Goal: Entertainment & Leisure: Consume media (video, audio)

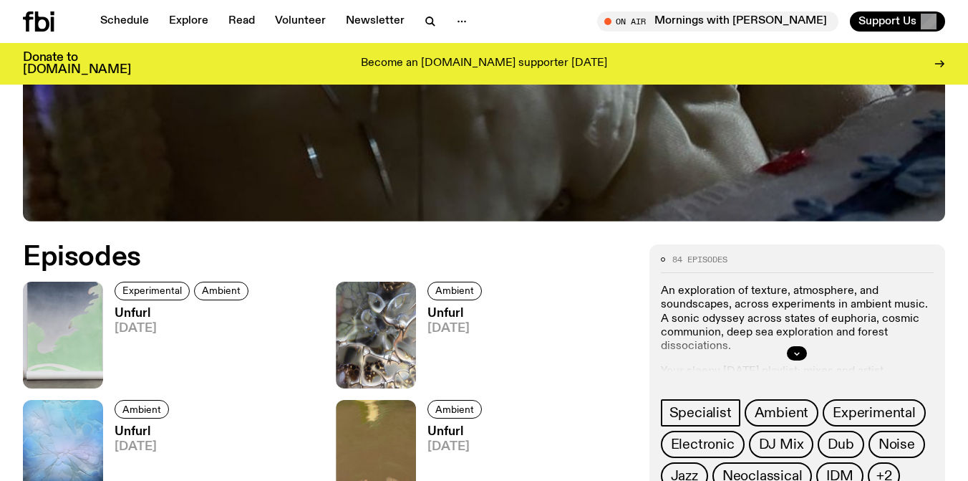
scroll to position [612, 0]
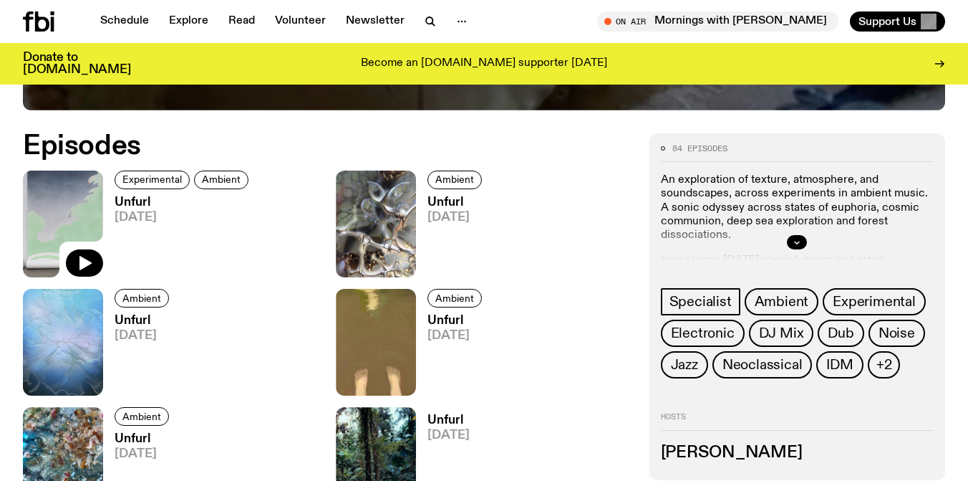
click at [79, 197] on img at bounding box center [63, 223] width 80 height 107
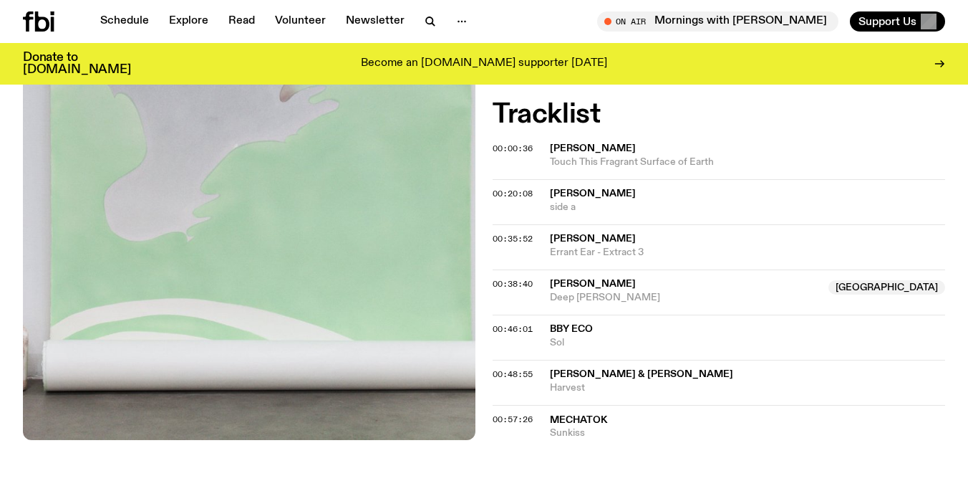
scroll to position [508, 0]
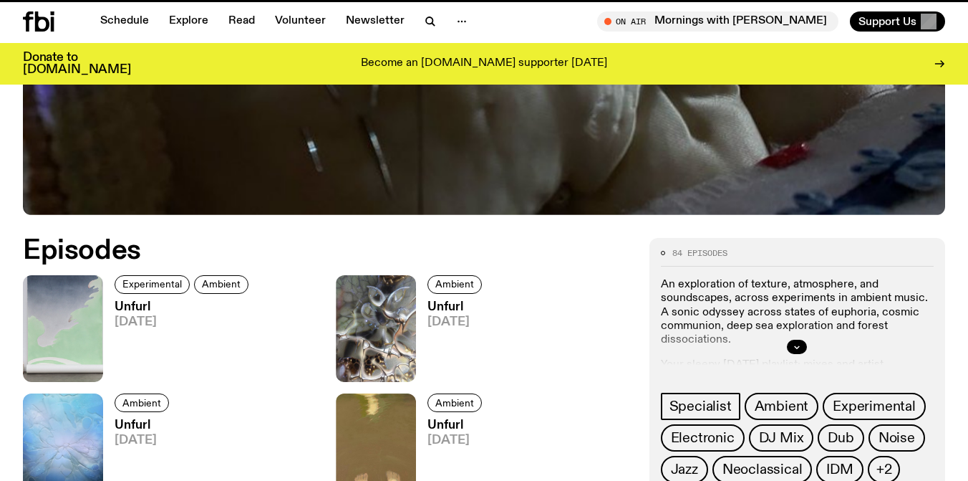
scroll to position [612, 0]
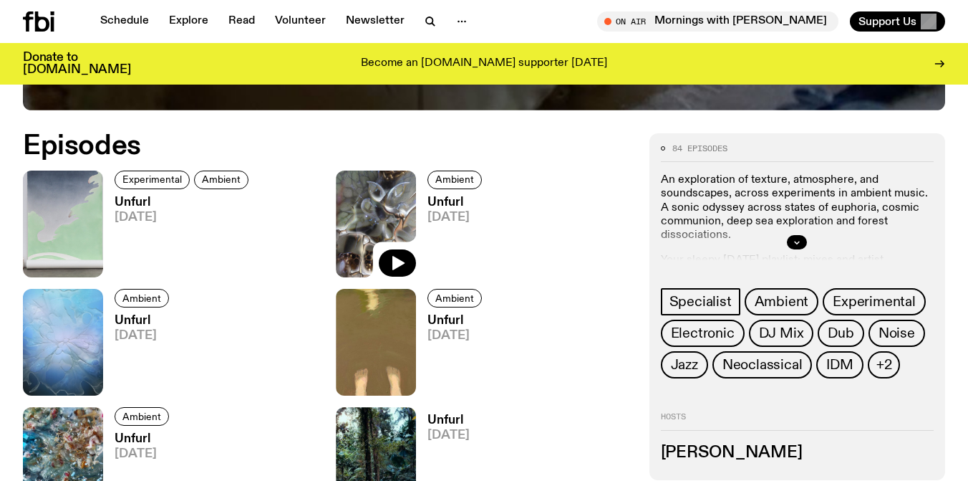
click at [390, 221] on img at bounding box center [376, 223] width 80 height 107
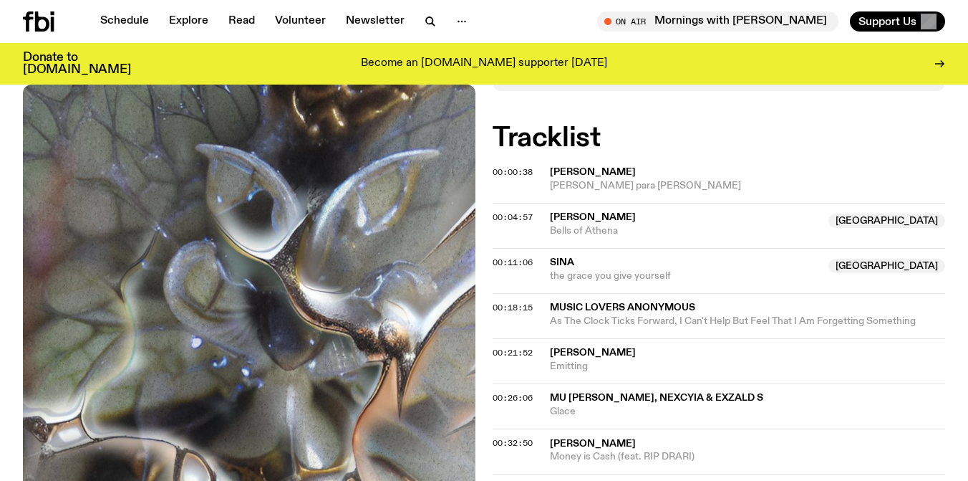
scroll to position [485, 0]
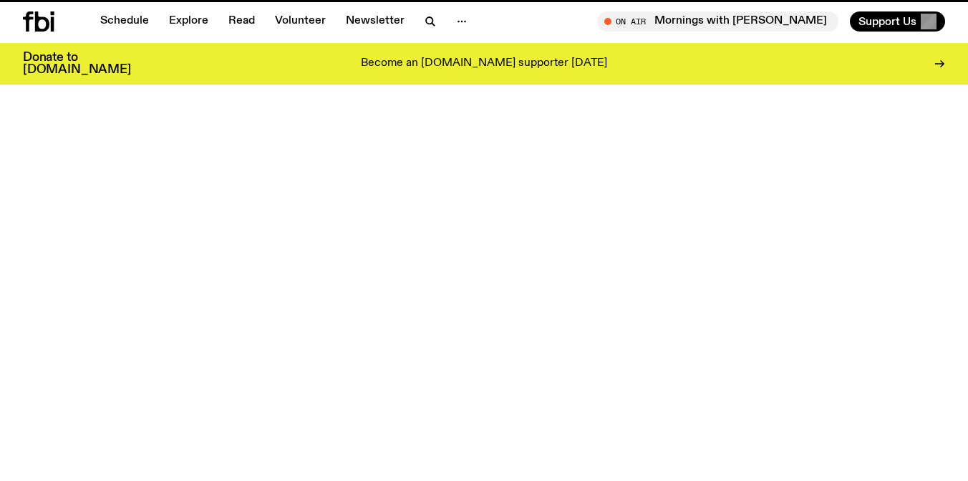
scroll to position [612, 0]
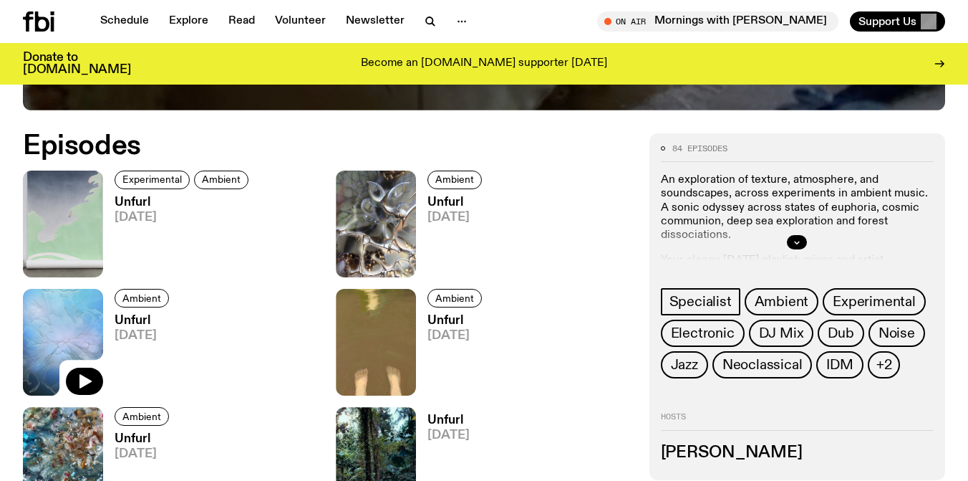
click at [67, 321] on img at bounding box center [63, 342] width 80 height 107
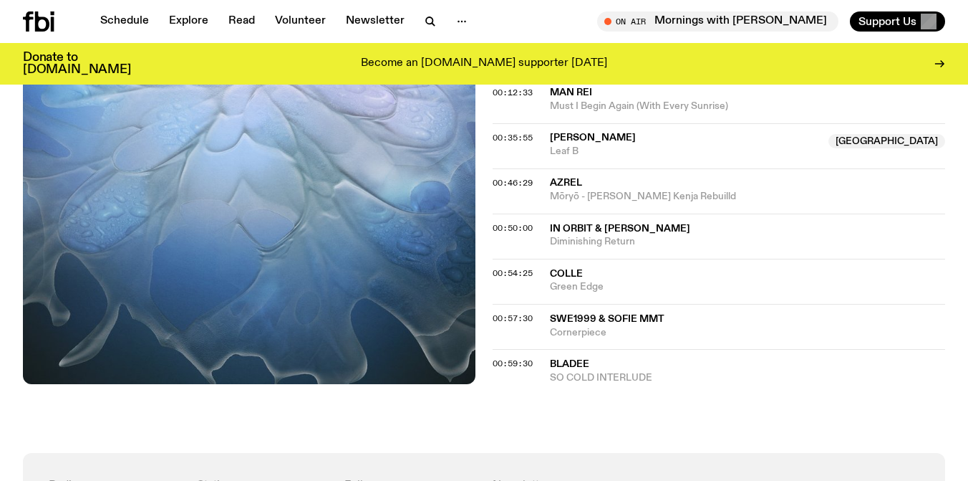
scroll to position [717, 0]
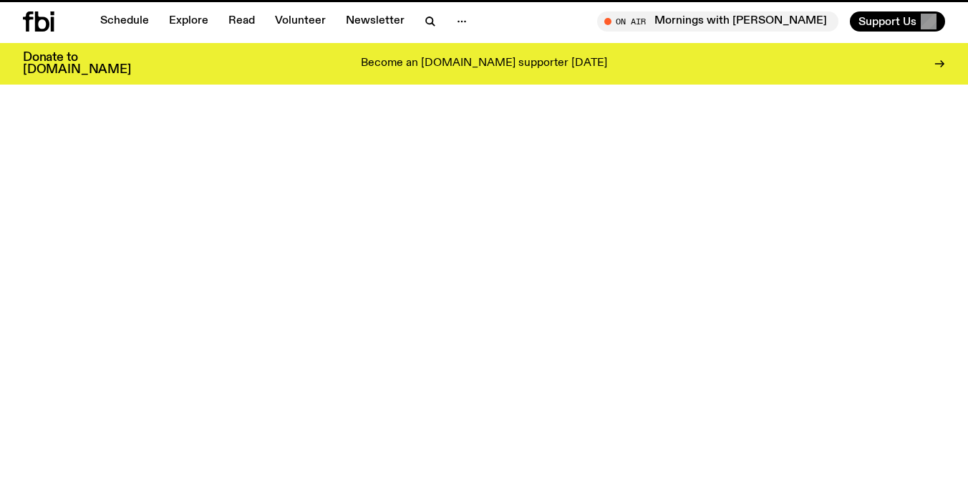
scroll to position [612, 0]
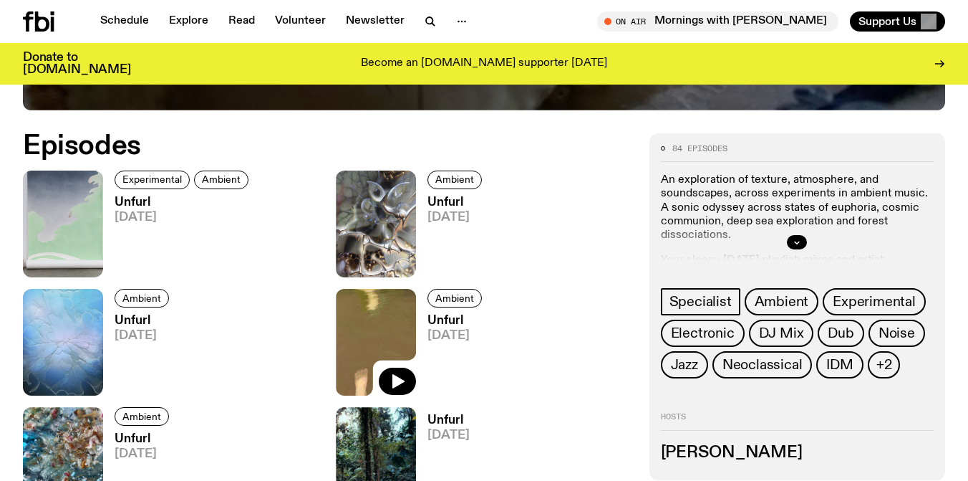
click at [400, 331] on img at bounding box center [376, 342] width 80 height 107
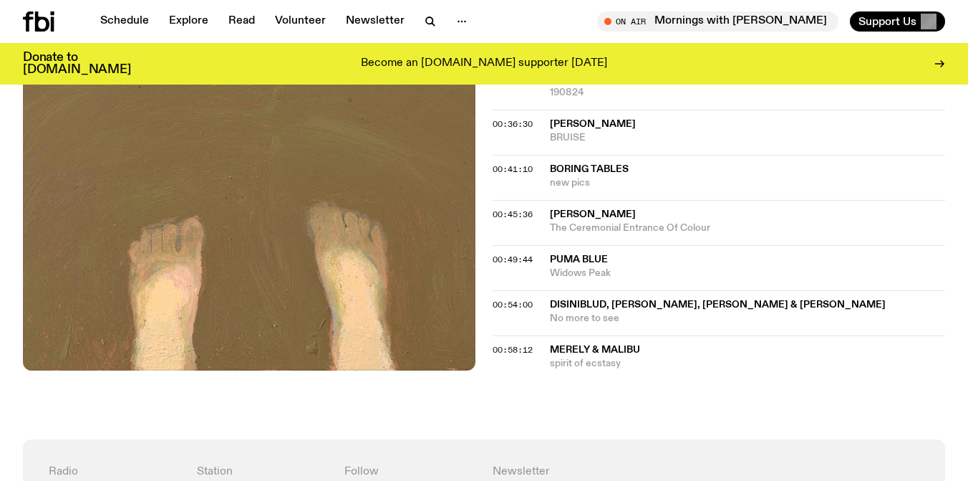
scroll to position [795, 0]
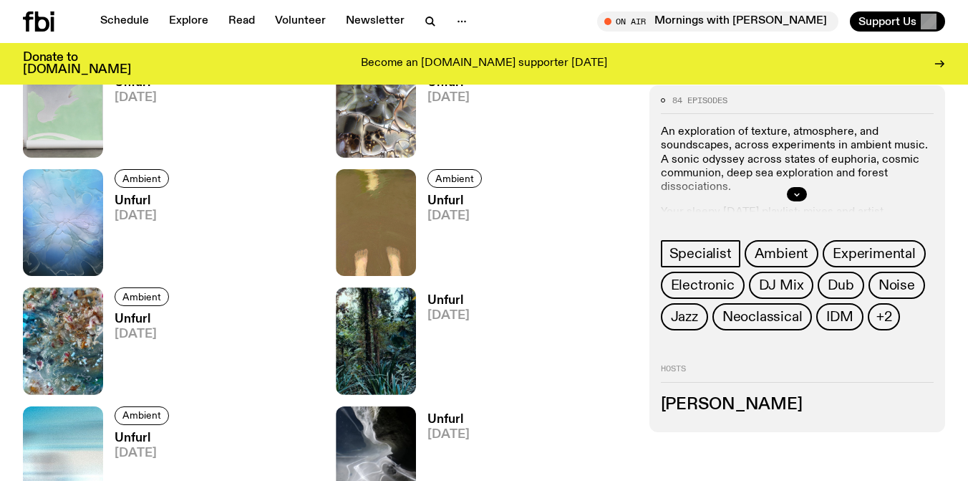
scroll to position [738, 0]
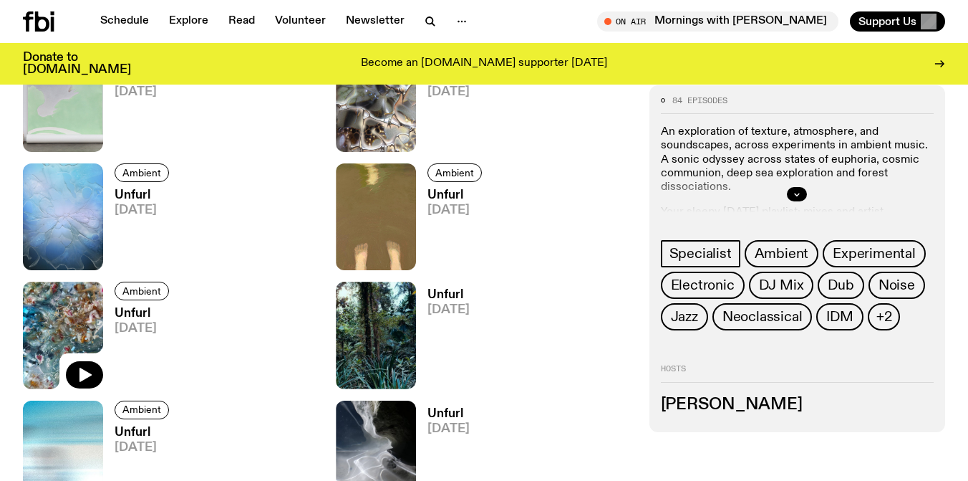
click at [65, 321] on img at bounding box center [63, 334] width 80 height 107
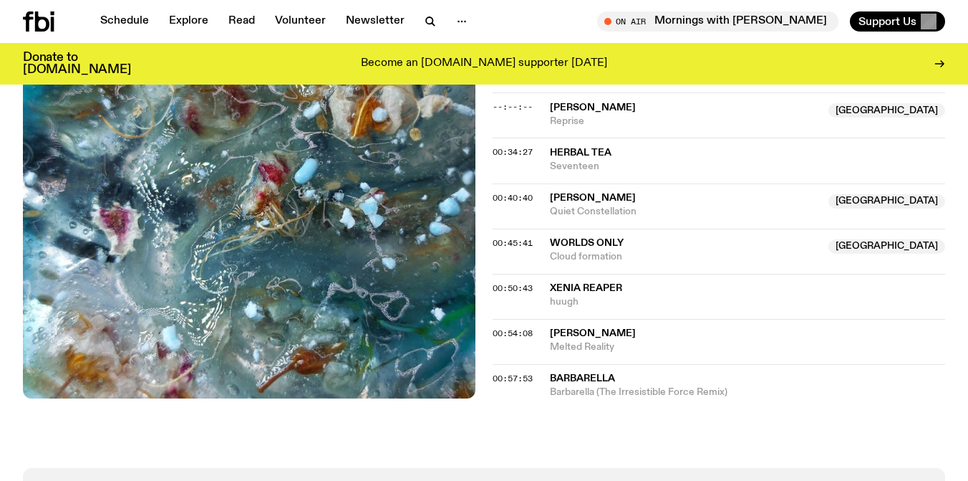
scroll to position [960, 0]
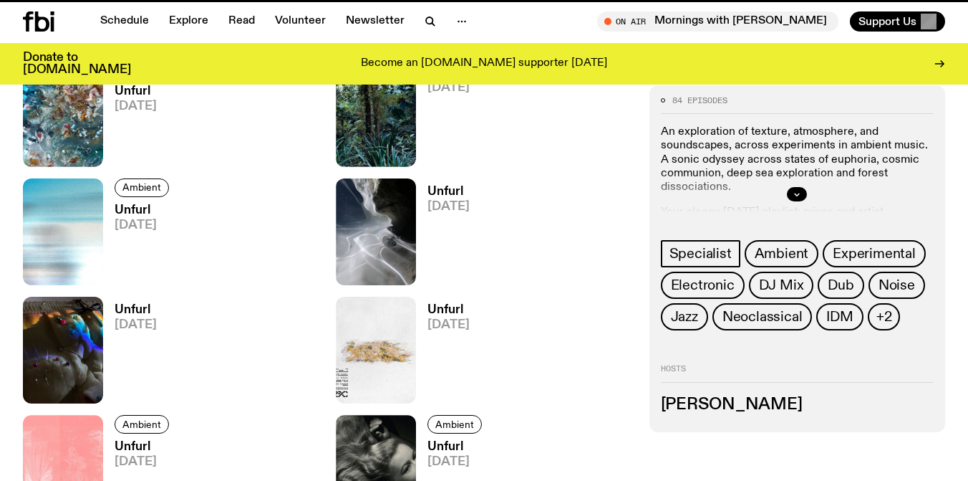
scroll to position [738, 0]
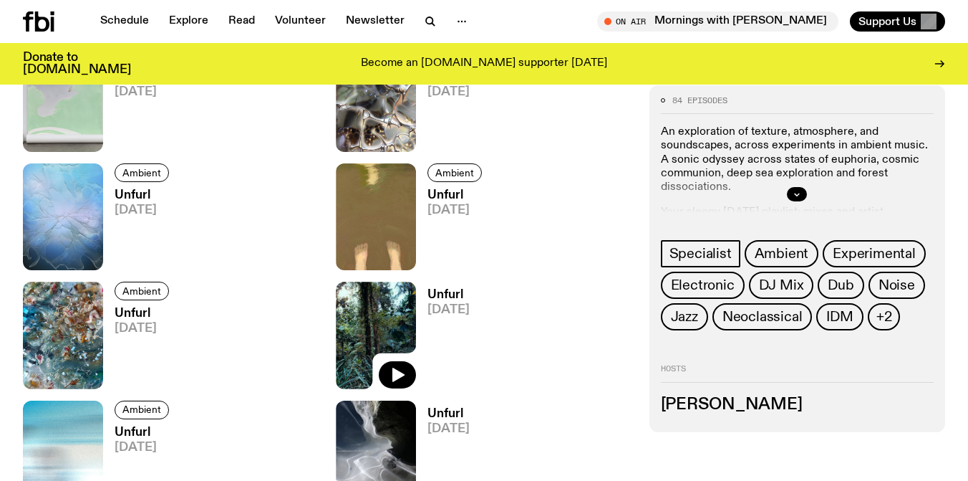
click at [374, 322] on img at bounding box center [376, 334] width 80 height 107
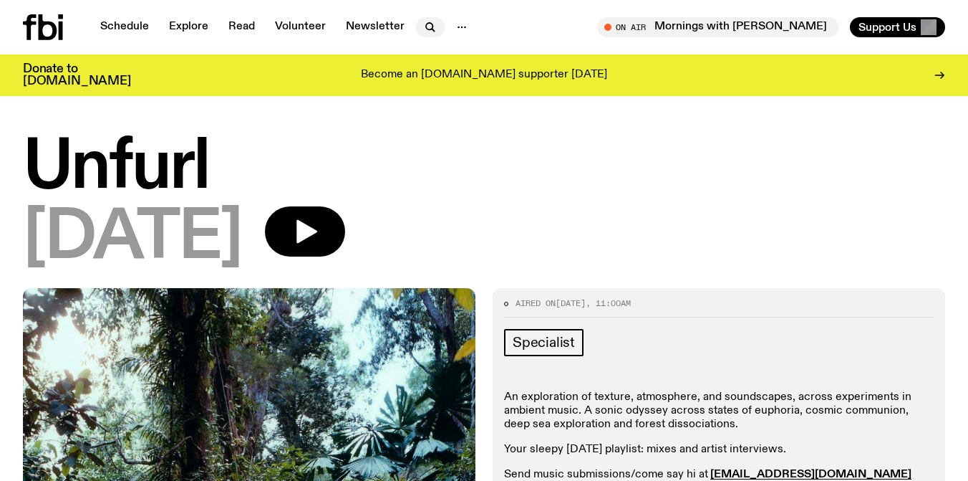
click at [430, 22] on icon "button" at bounding box center [430, 27] width 17 height 17
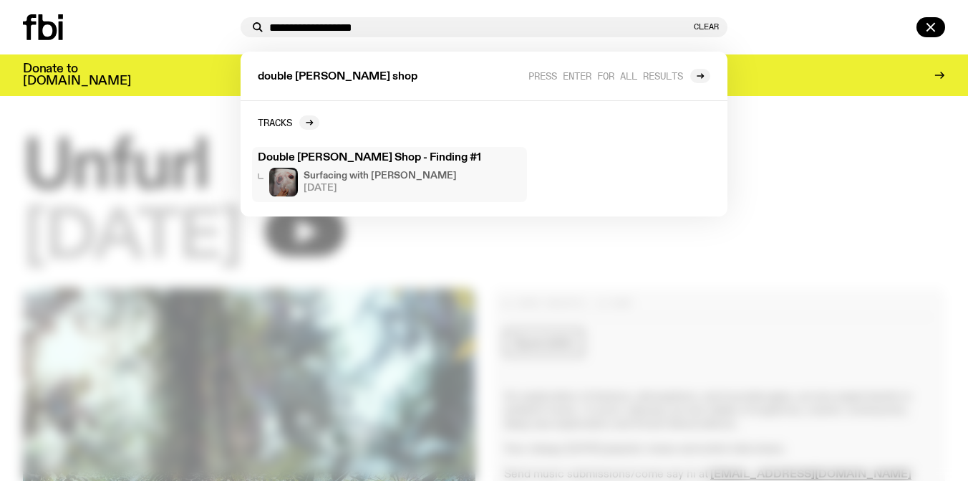
type input "**********"
click at [365, 155] on h3 "Double [PERSON_NAME] Shop - Finding #1" at bounding box center [390, 158] width 264 height 11
